Goal: Task Accomplishment & Management: Manage account settings

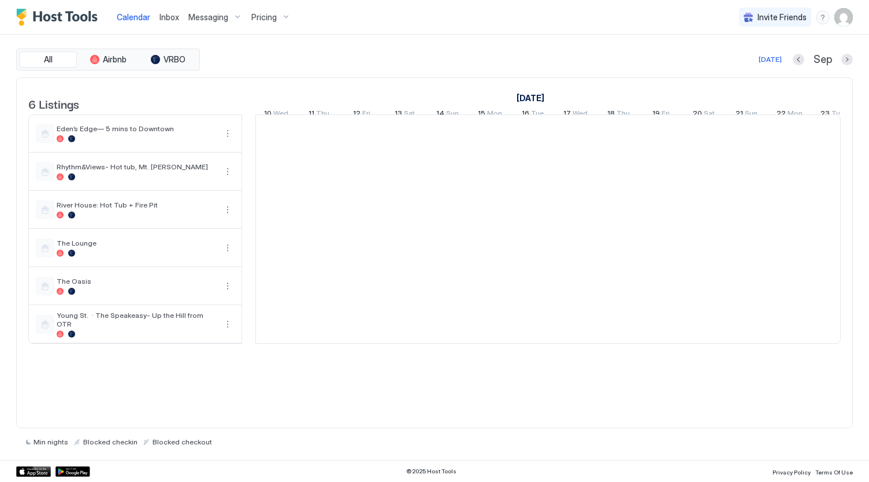
scroll to position [0, 642]
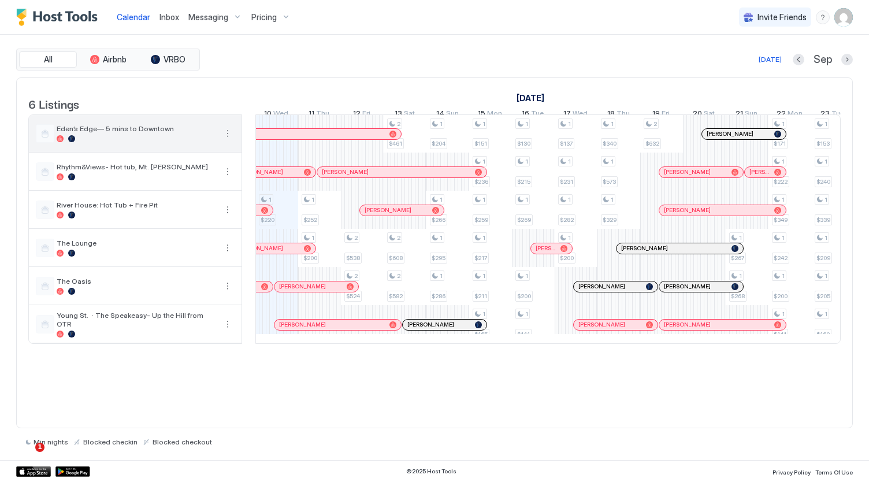
click at [193, 143] on div "Eden’s Edge— 5 mins to Downtown" at bounding box center [126, 133] width 180 height 18
click at [133, 133] on span "Eden’s Edge— 5 mins to Downtown" at bounding box center [137, 128] width 160 height 9
click at [222, 140] on button "More options" at bounding box center [228, 134] width 14 height 14
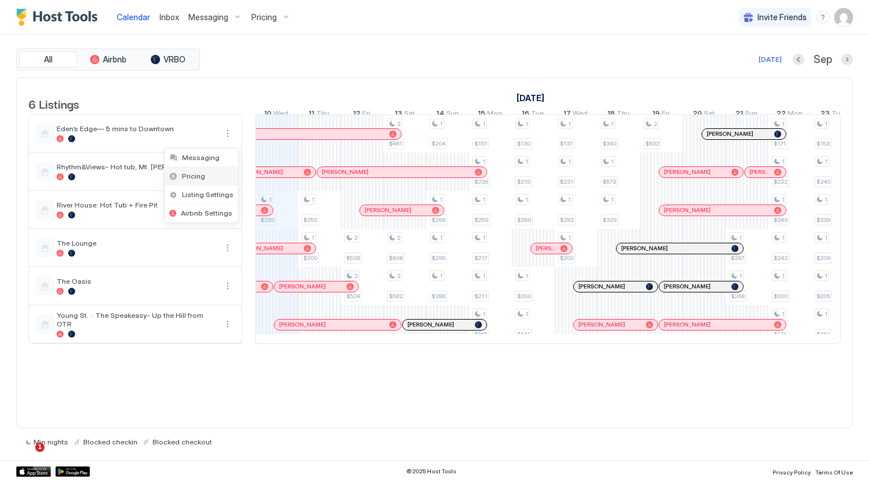
click at [197, 179] on span "Pricing" at bounding box center [193, 176] width 23 height 9
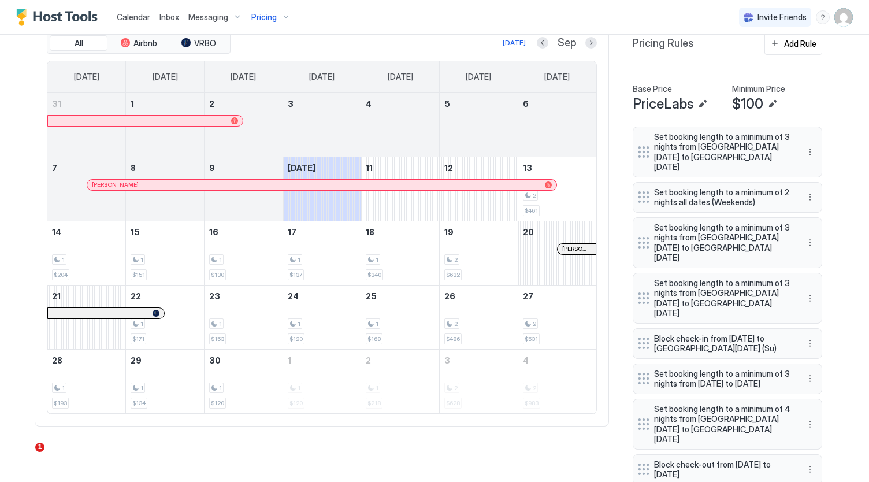
scroll to position [326, 0]
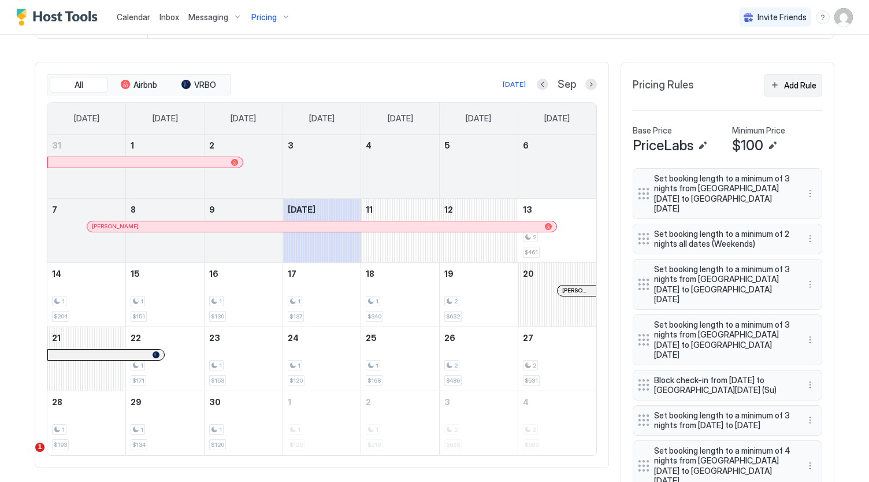
click at [786, 91] on div "Add Rule" at bounding box center [800, 85] width 32 height 12
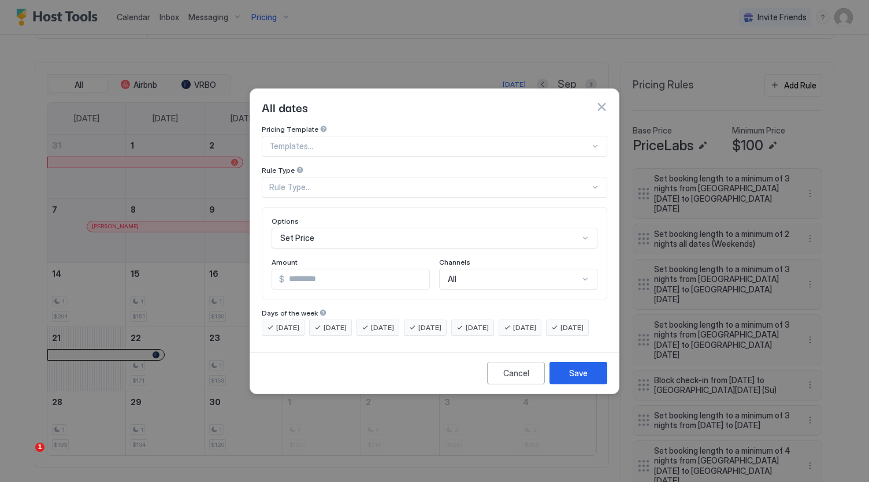
click at [363, 182] on div "Rule Type..." at bounding box center [429, 187] width 321 height 10
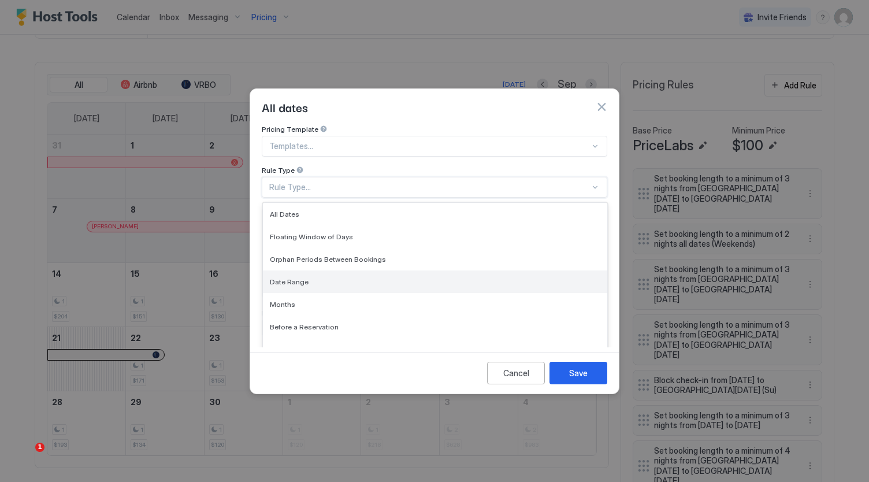
click at [354, 276] on div "Date Range" at bounding box center [435, 282] width 345 height 23
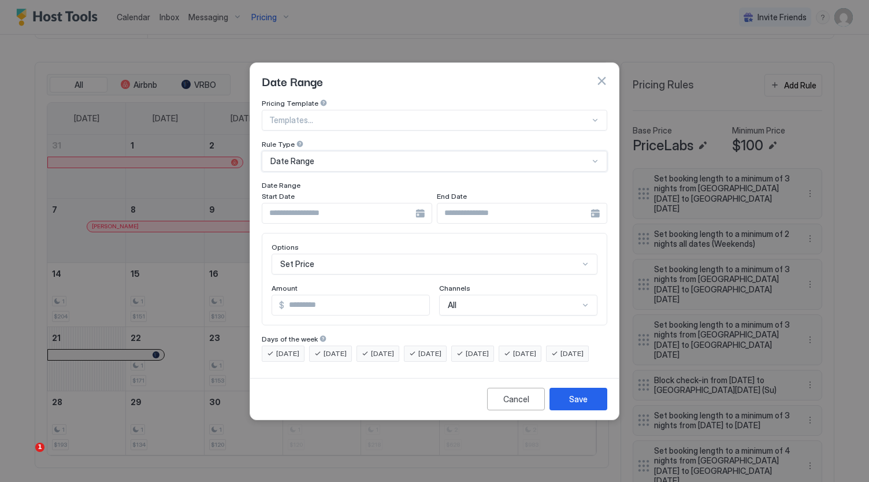
click at [360, 254] on div "Set Price" at bounding box center [435, 264] width 326 height 21
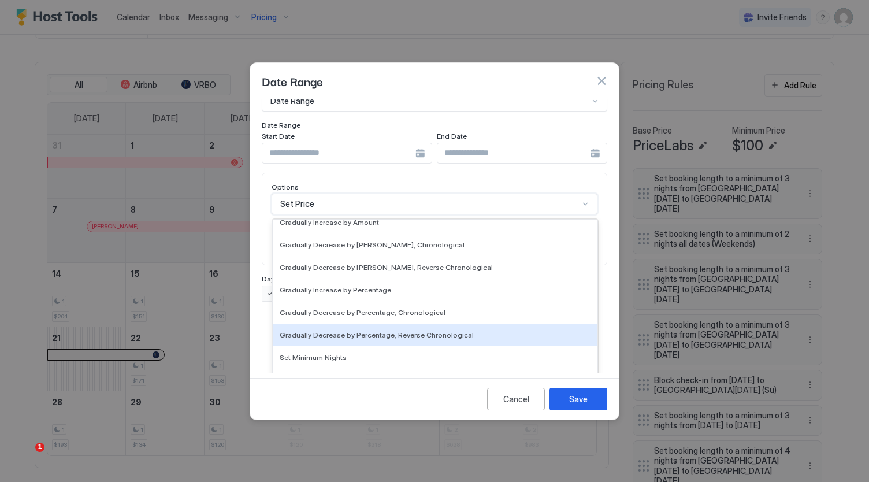
scroll to position [210, 0]
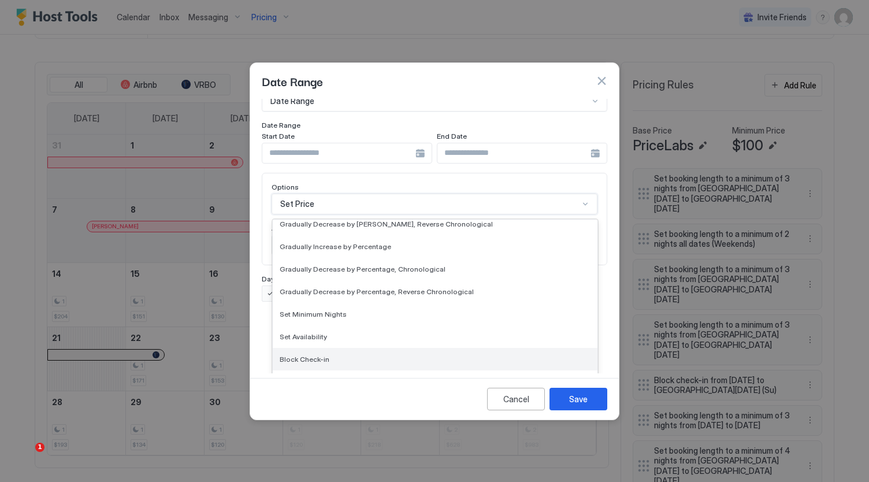
click at [356, 356] on div "Block Check-in" at bounding box center [435, 359] width 325 height 23
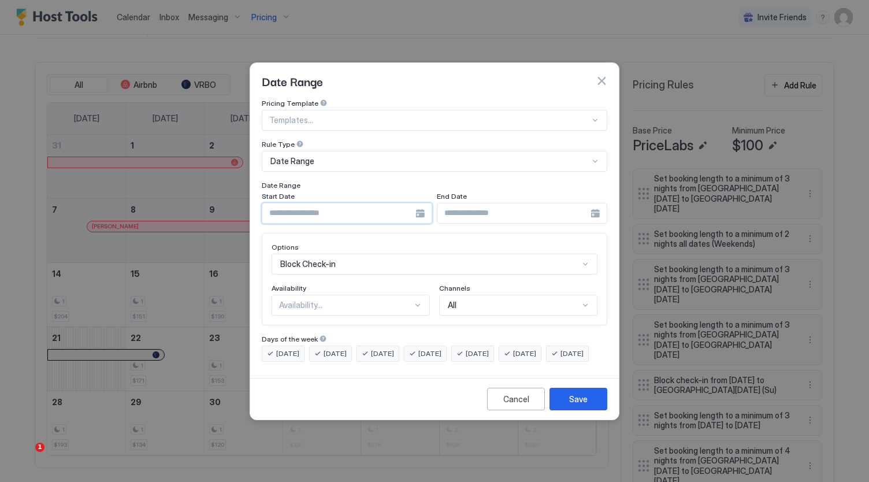
click at [394, 203] on input "Input Field" at bounding box center [338, 213] width 153 height 20
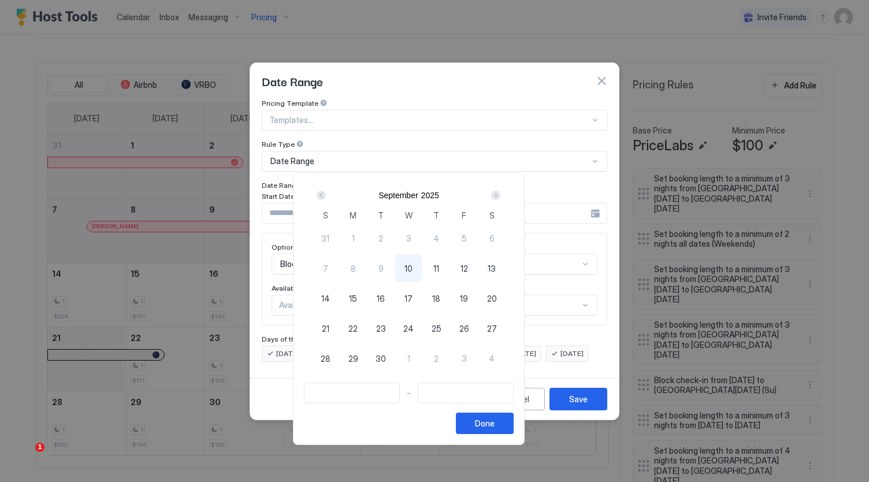
click at [501, 197] on div "Next" at bounding box center [495, 195] width 9 height 9
click at [326, 196] on div "Prev" at bounding box center [321, 195] width 9 height 9
click at [358, 360] on span "29" at bounding box center [354, 359] width 10 height 12
type input "**********"
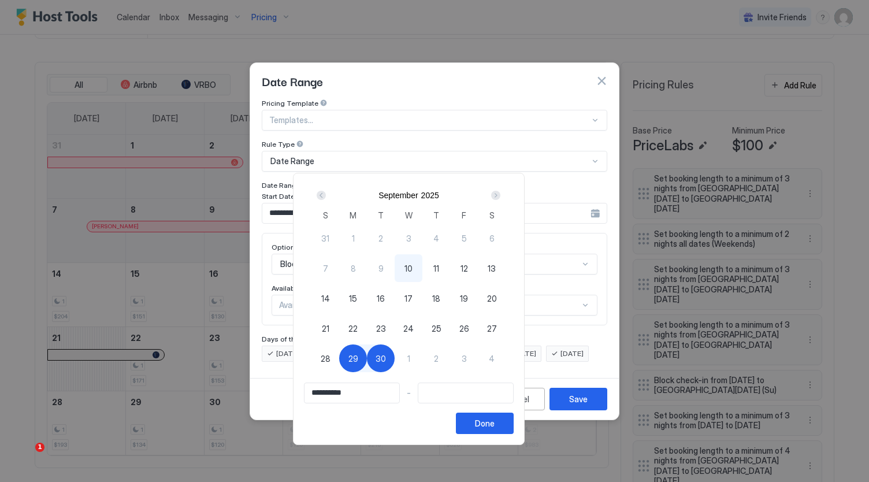
click at [480, 401] on input "Input Field" at bounding box center [466, 393] width 95 height 20
click at [501, 197] on div "Next" at bounding box center [495, 195] width 9 height 9
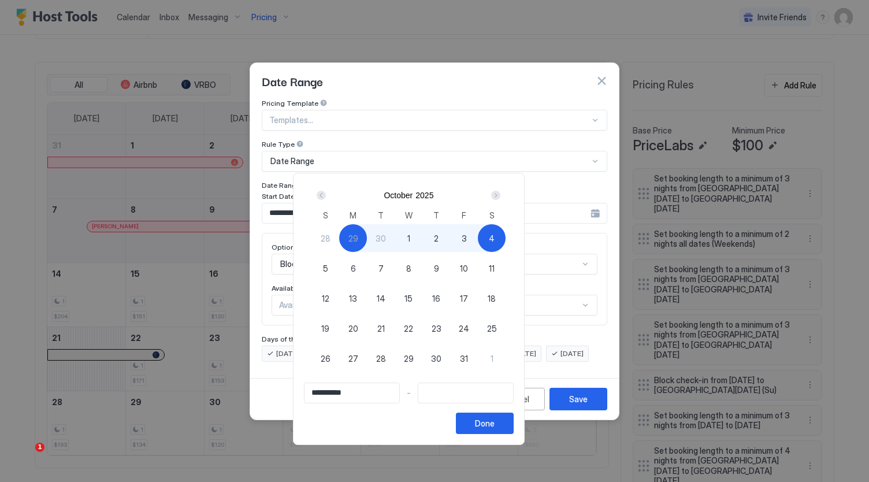
click at [501, 197] on div "Next" at bounding box center [495, 195] width 9 height 9
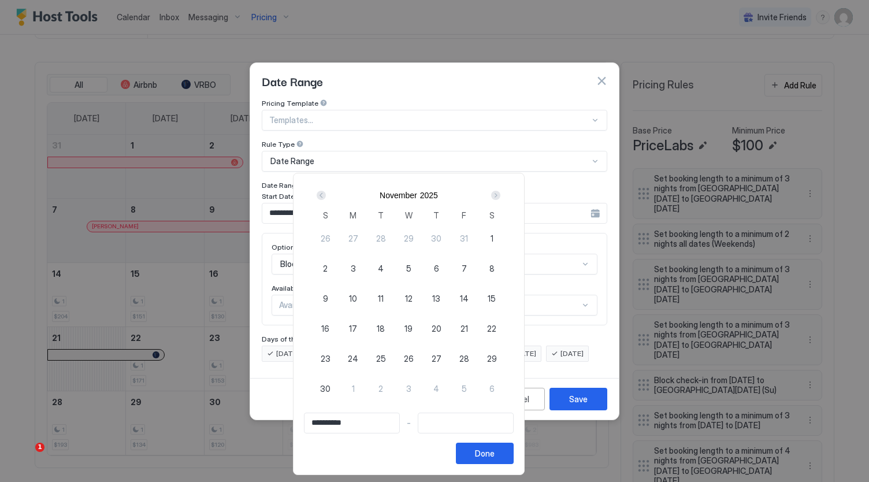
click at [501, 197] on div "Next" at bounding box center [495, 195] width 9 height 9
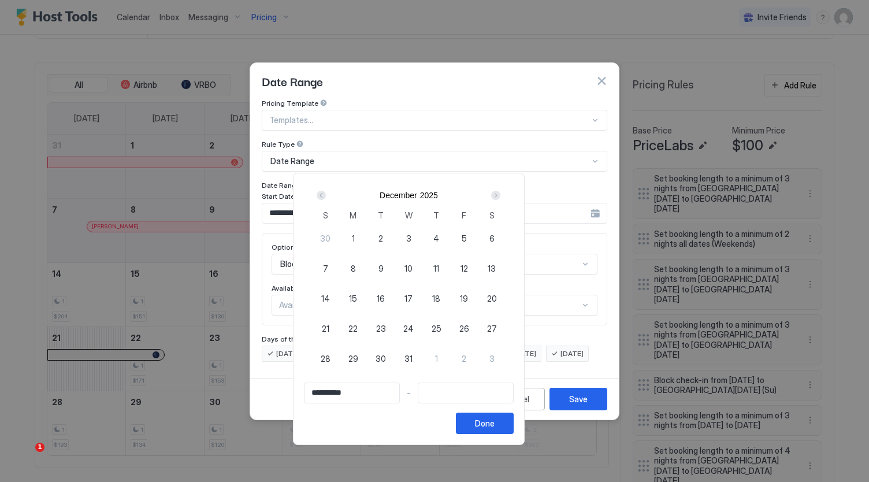
click at [501, 197] on div "Next" at bounding box center [495, 195] width 9 height 9
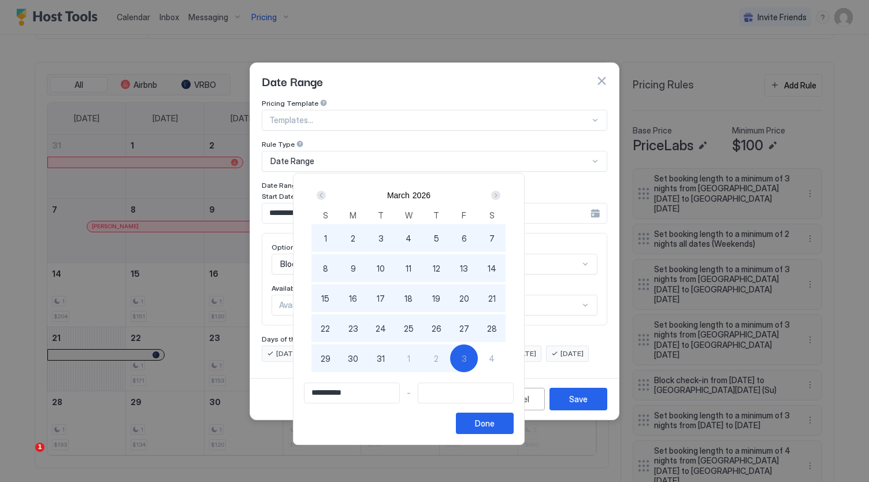
type input "**********"
click at [506, 359] on div "4" at bounding box center [492, 359] width 28 height 28
type input "**********"
click at [514, 432] on button "Done" at bounding box center [485, 423] width 58 height 21
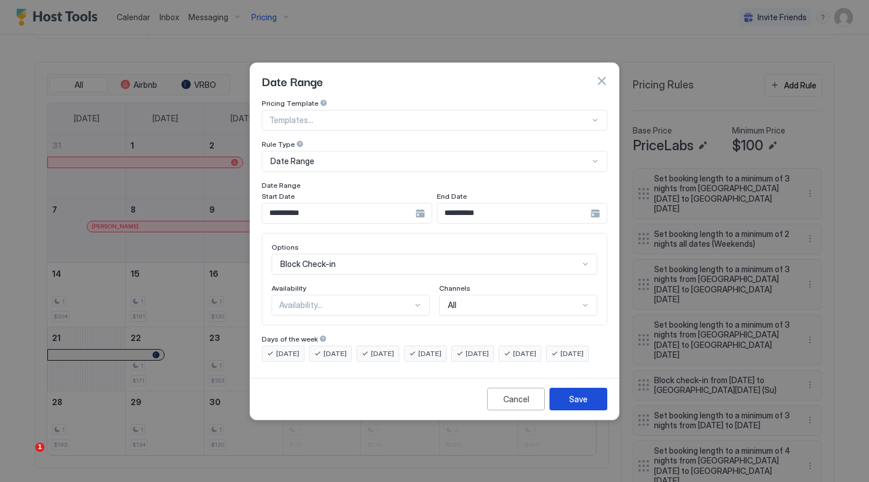
click at [576, 400] on button "Save" at bounding box center [579, 399] width 58 height 23
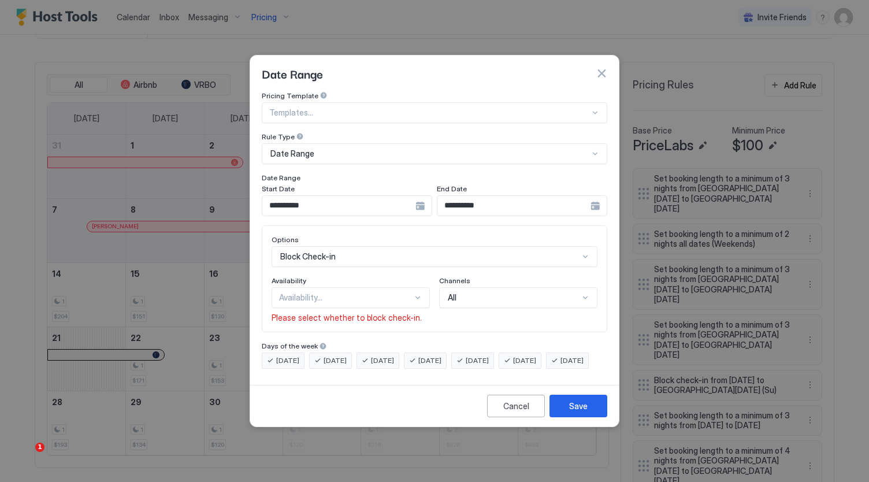
click at [385, 293] on div "Availability..." at bounding box center [346, 298] width 134 height 10
click at [364, 336] on div "Blocked" at bounding box center [351, 347] width 157 height 23
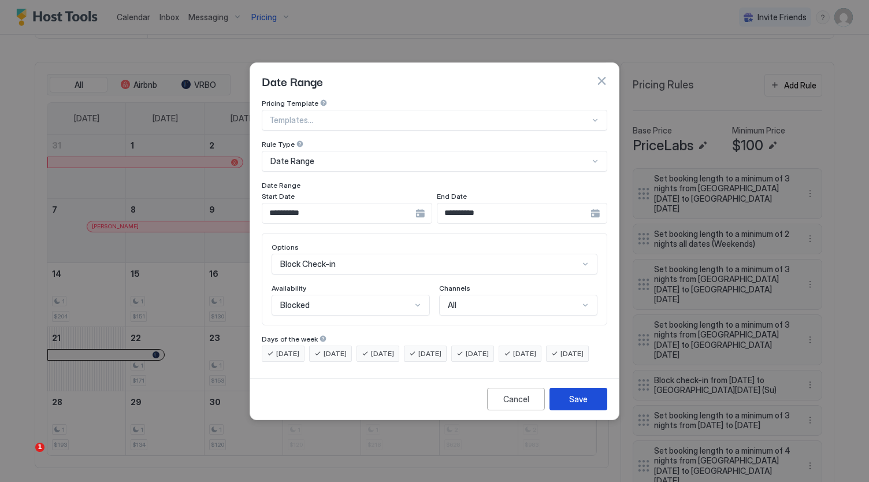
click at [594, 406] on button "Save" at bounding box center [579, 399] width 58 height 23
